Goal: Find specific page/section: Find specific page/section

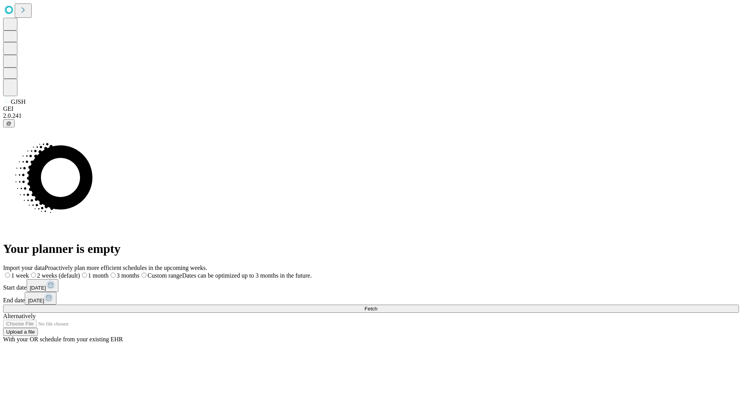
click at [377, 306] on span "Fetch" at bounding box center [370, 309] width 13 height 6
